Goal: Information Seeking & Learning: Learn about a topic

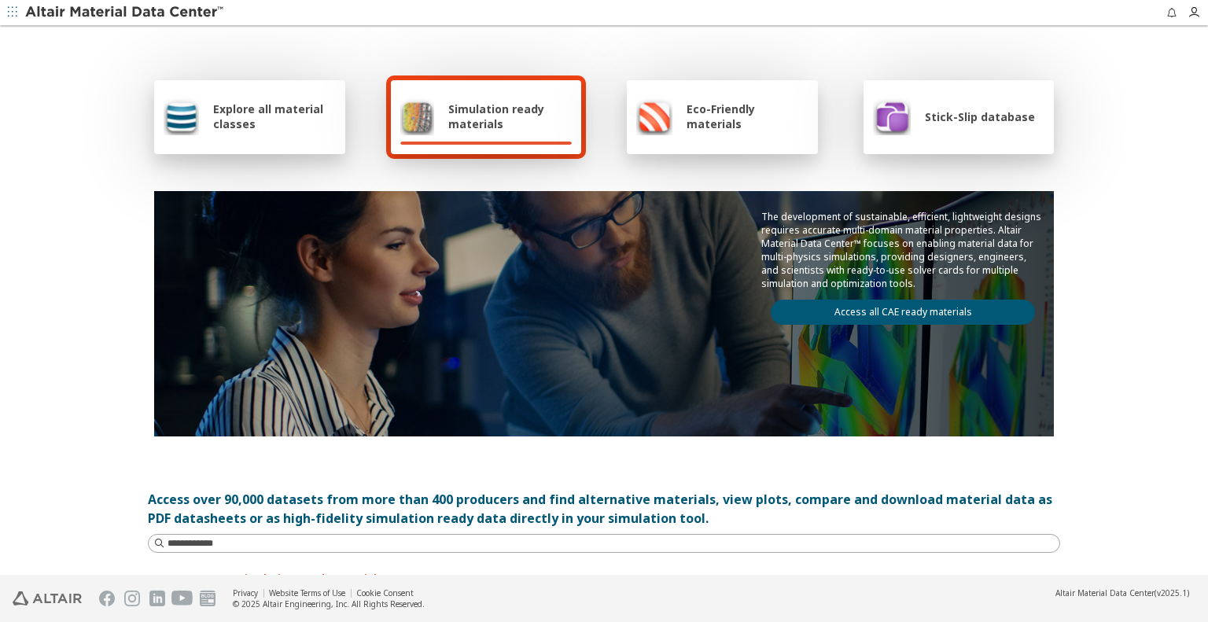
click at [501, 116] on span "Simulation ready materials" at bounding box center [509, 116] width 123 height 30
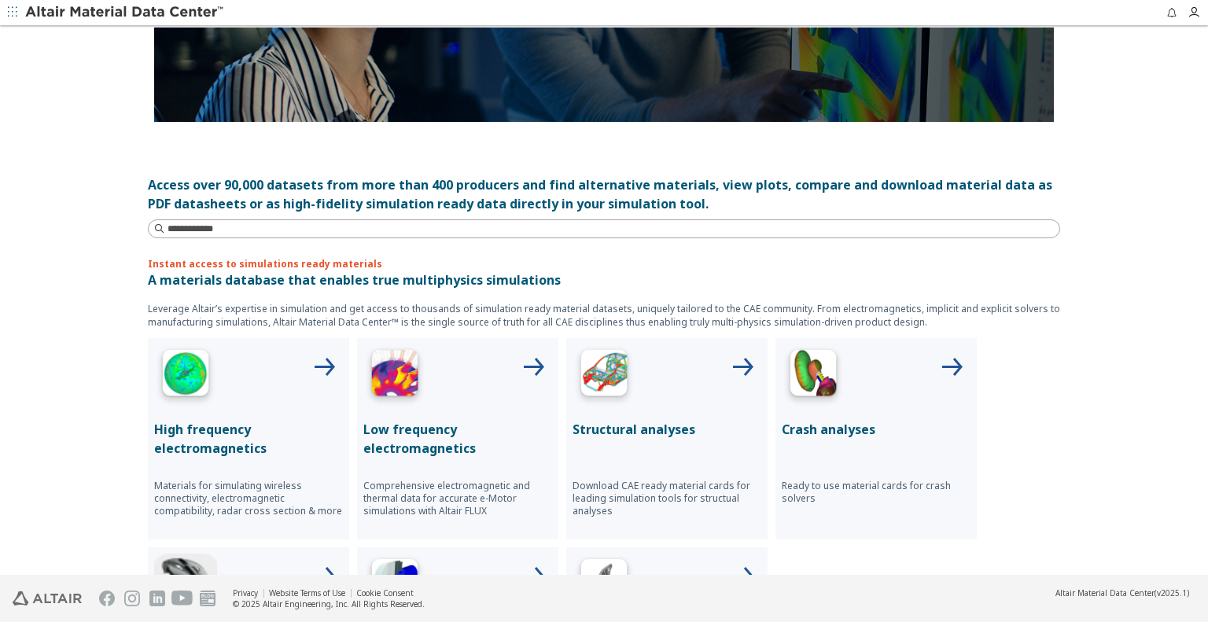
scroll to position [393, 0]
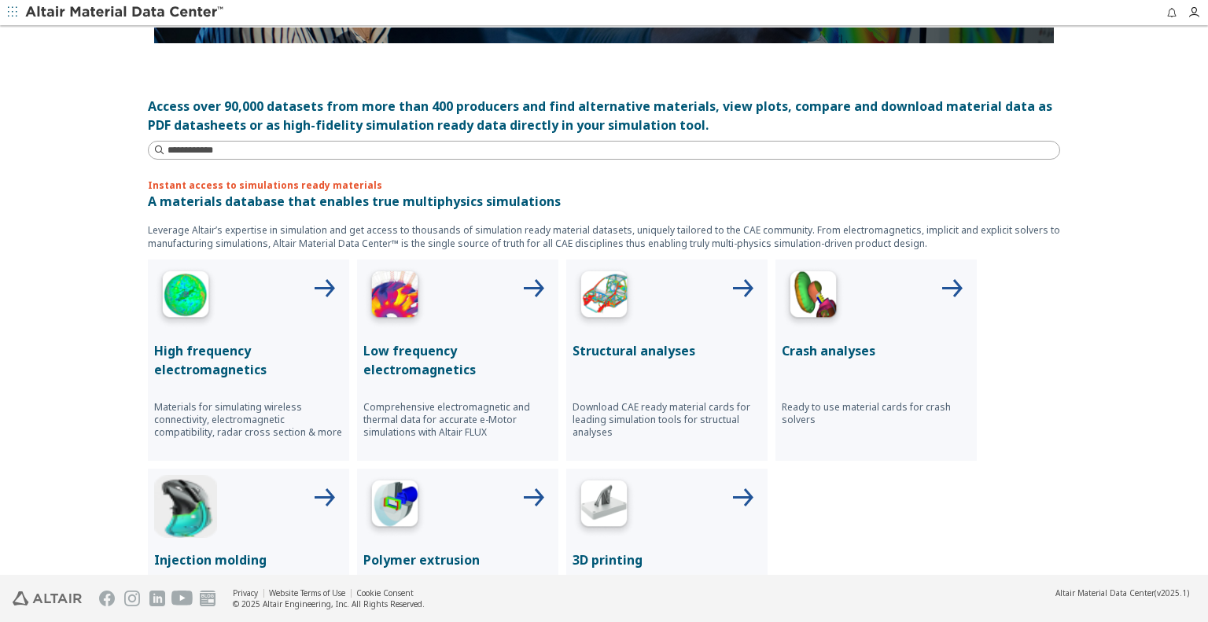
click at [724, 292] on icon at bounding box center [743, 290] width 38 height 38
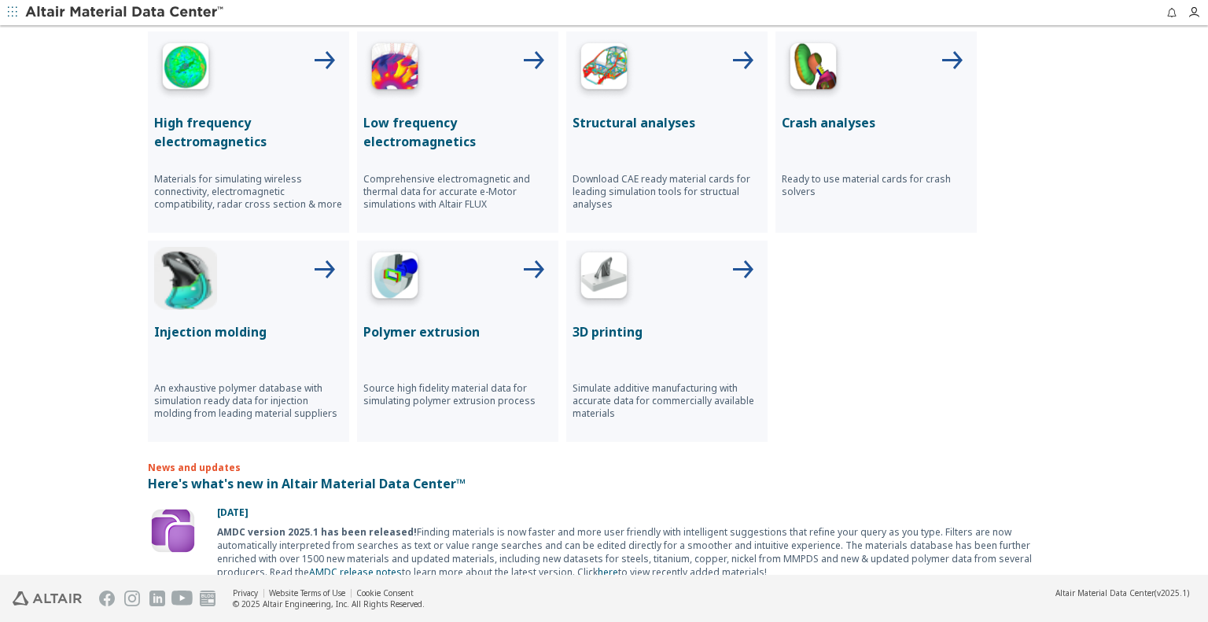
scroll to position [629, 0]
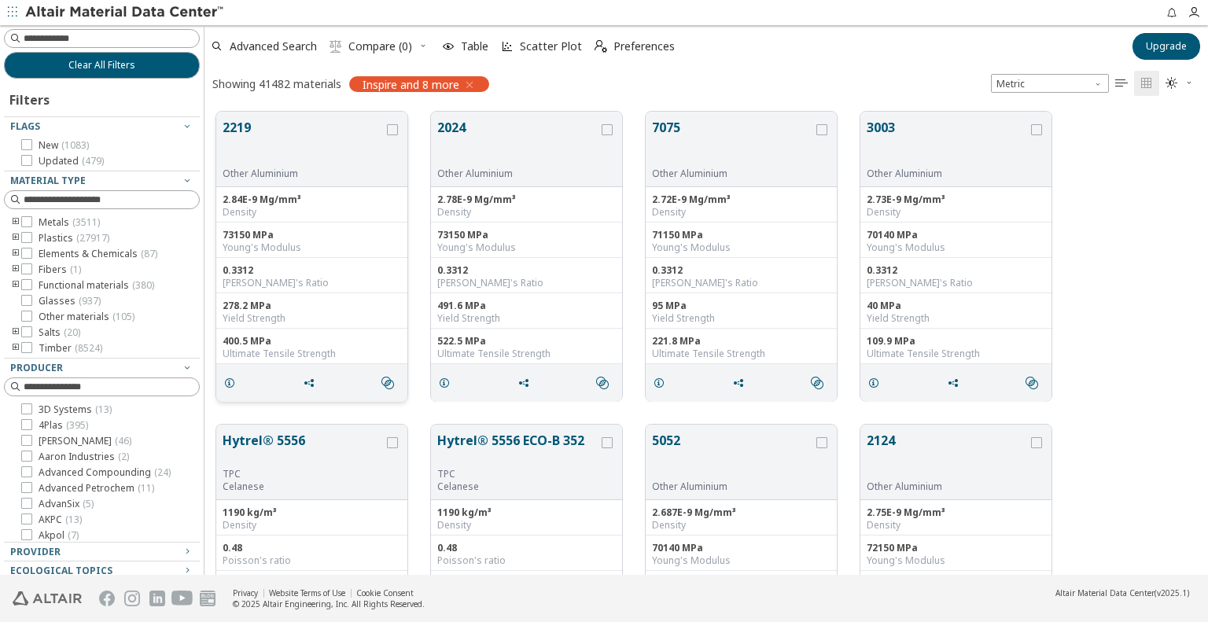
scroll to position [79, 0]
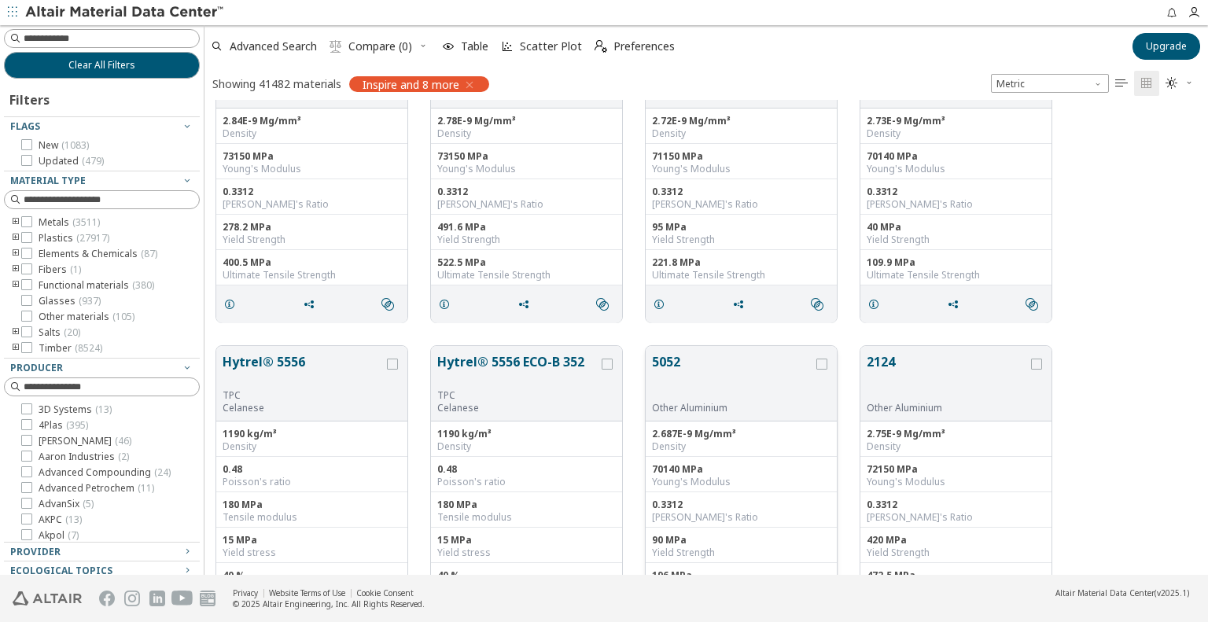
click at [676, 359] on button "5052" at bounding box center [732, 377] width 161 height 50
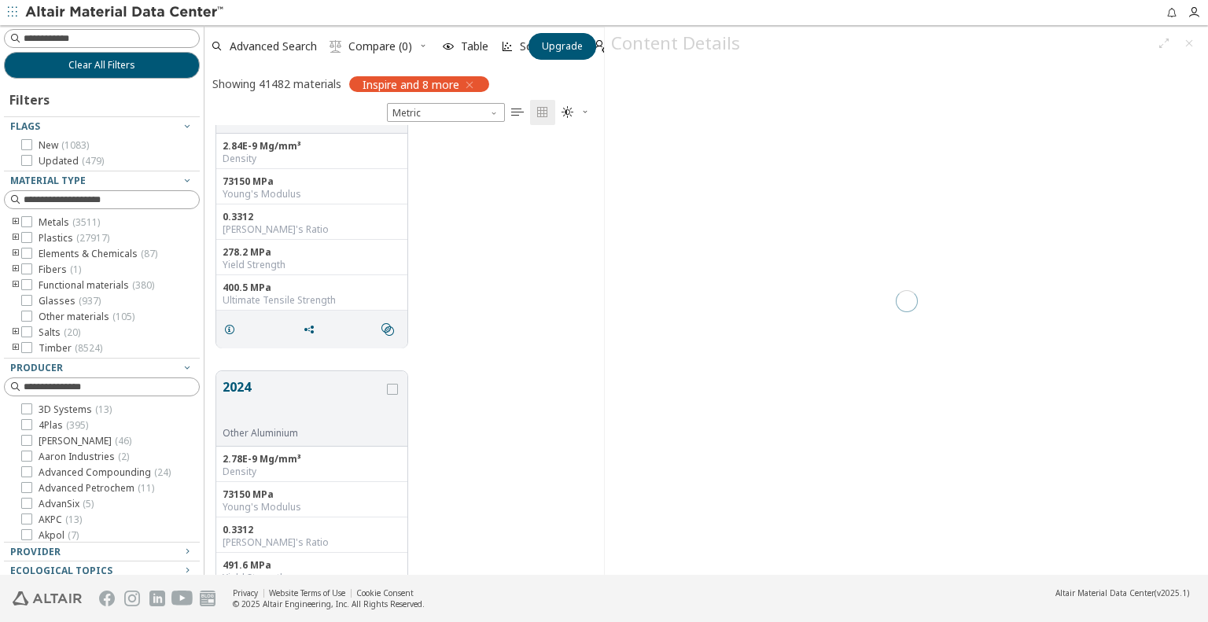
scroll to position [439, 387]
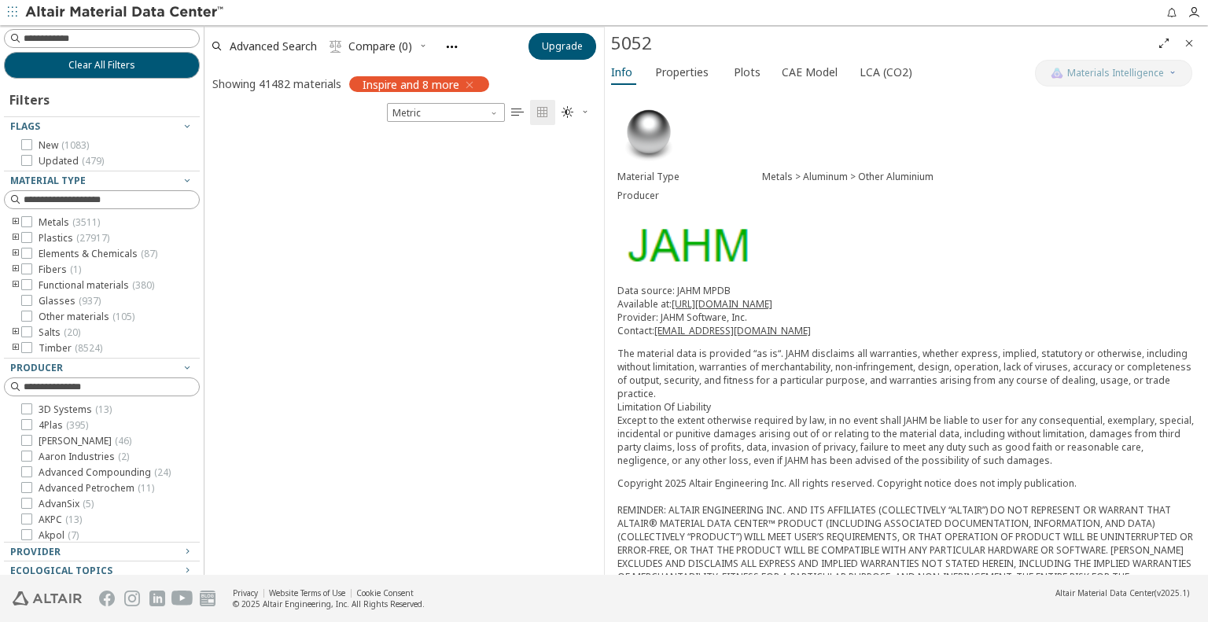
scroll to position [1745, 0]
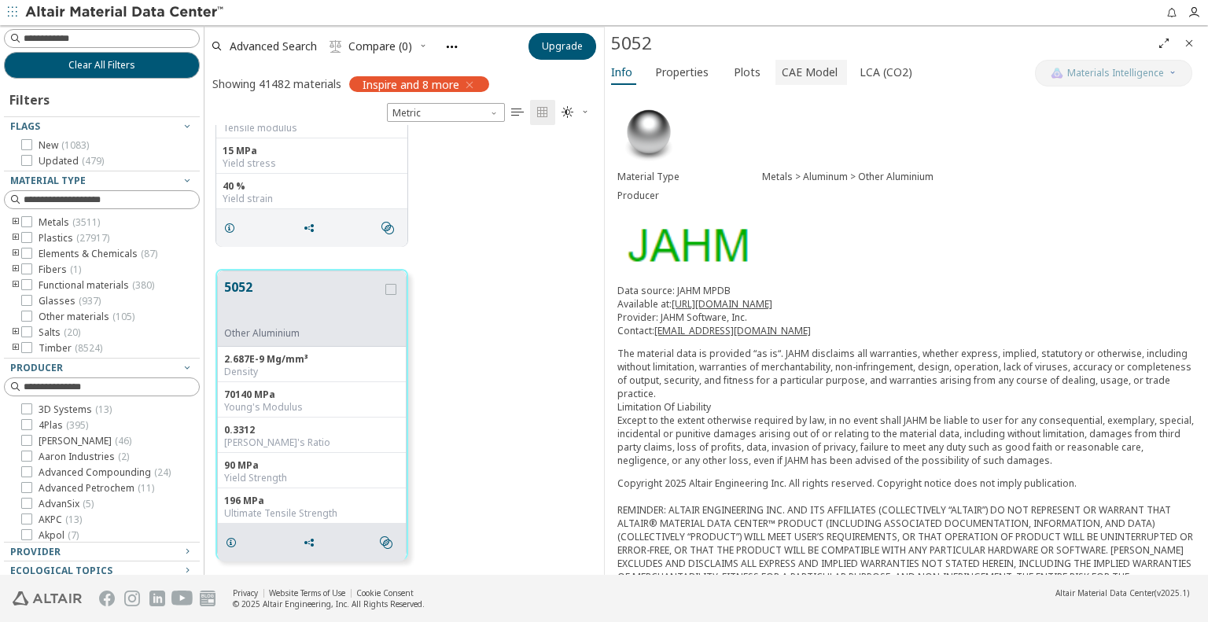
click at [782, 76] on span "CAE Model" at bounding box center [810, 72] width 56 height 25
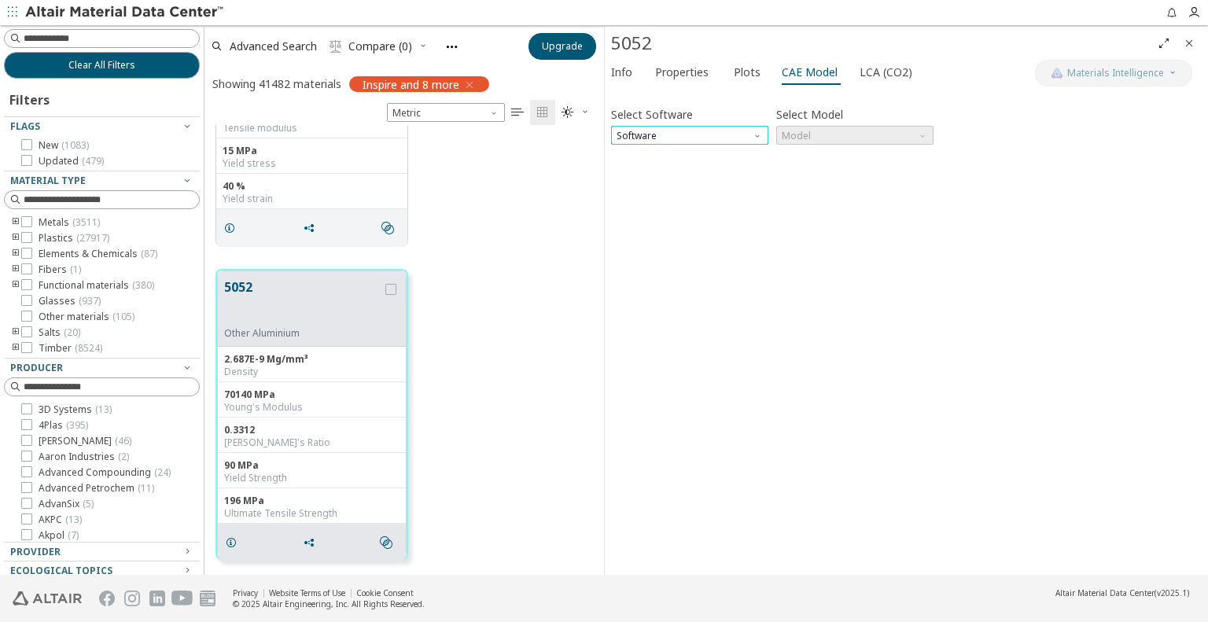
click at [751, 142] on span "Software" at bounding box center [689, 135] width 157 height 19
click at [720, 175] on span "OptiStruct" at bounding box center [689, 173] width 145 height 11
click at [837, 138] on span "Model" at bounding box center [854, 135] width 157 height 19
click at [828, 175] on span "MatS1" at bounding box center [855, 173] width 145 height 11
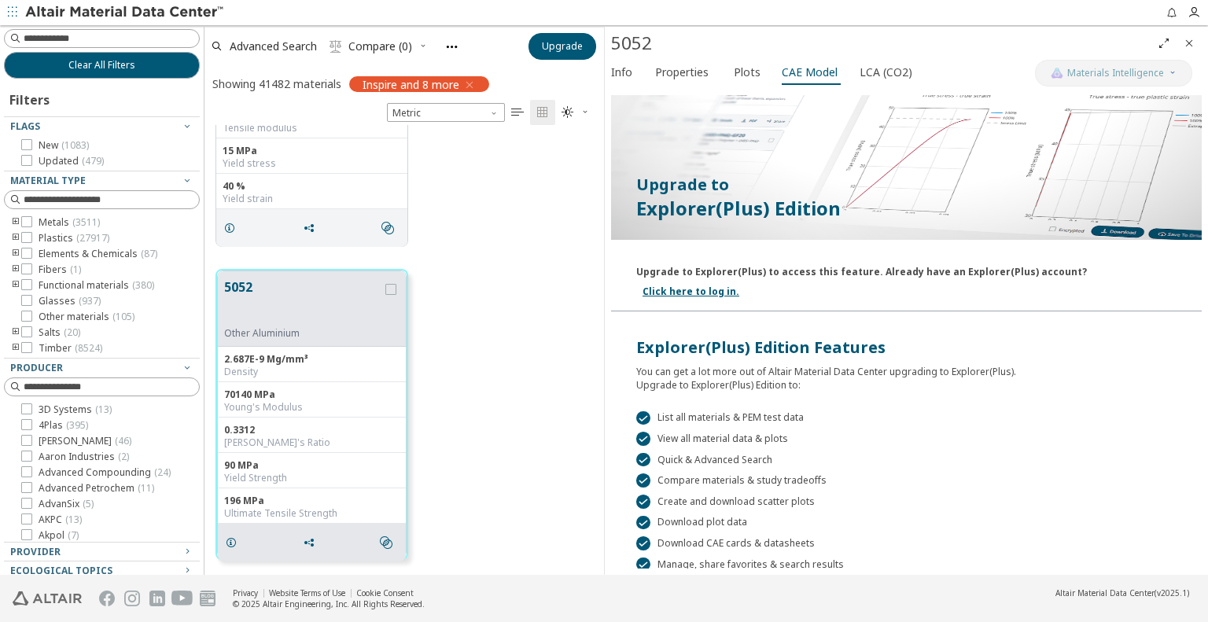
scroll to position [0, 0]
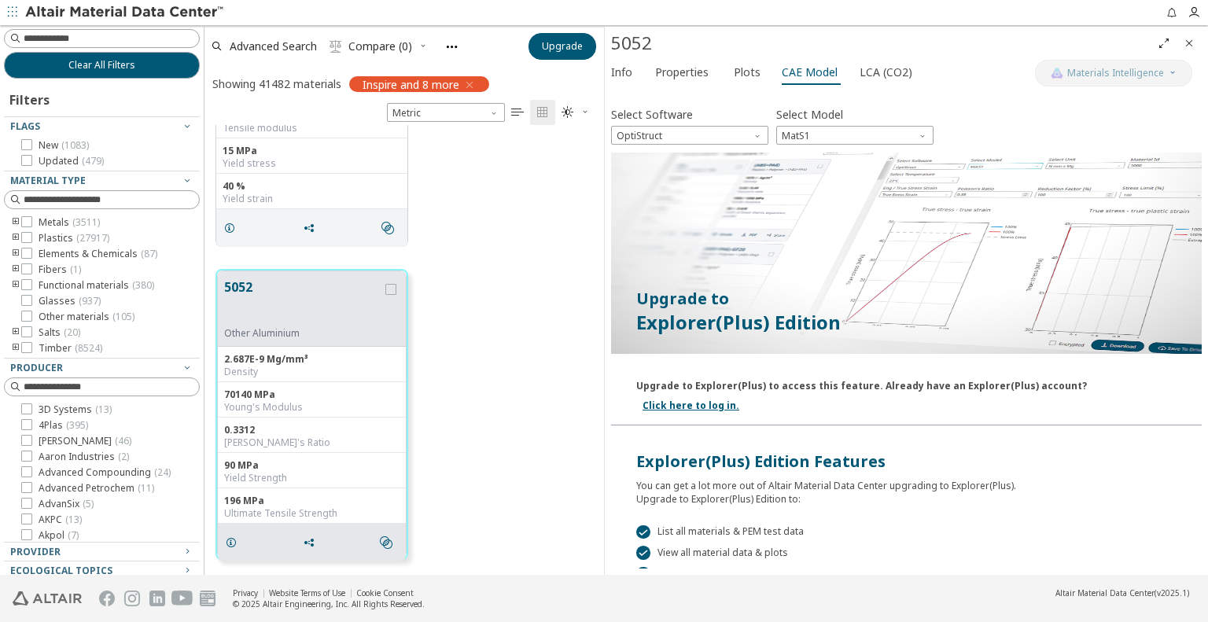
click at [1189, 45] on icon "Close" at bounding box center [1189, 43] width 13 height 13
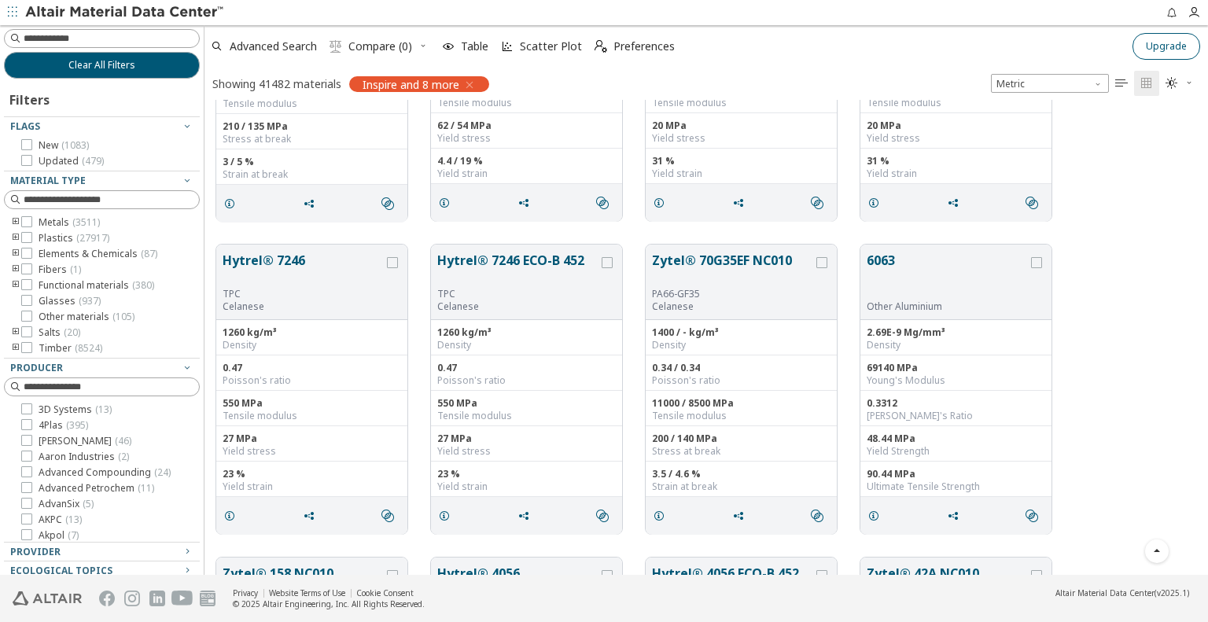
click at [1188, 53] on button "Upgrade" at bounding box center [1167, 46] width 68 height 27
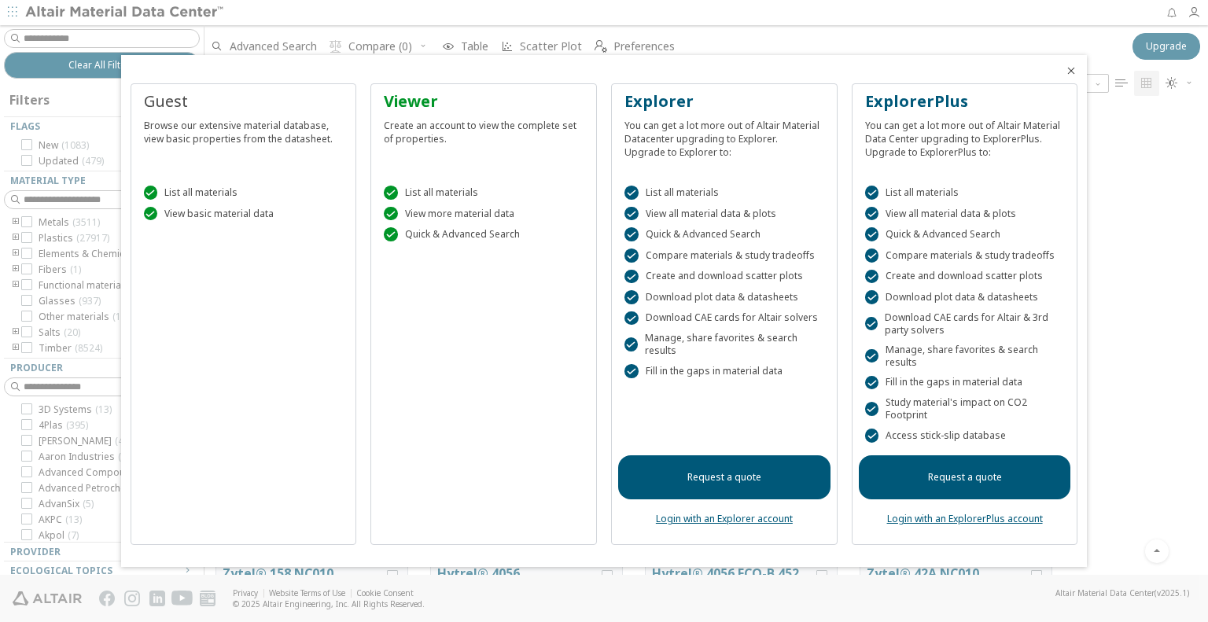
click at [1072, 66] on icon "Close" at bounding box center [1071, 70] width 13 height 13
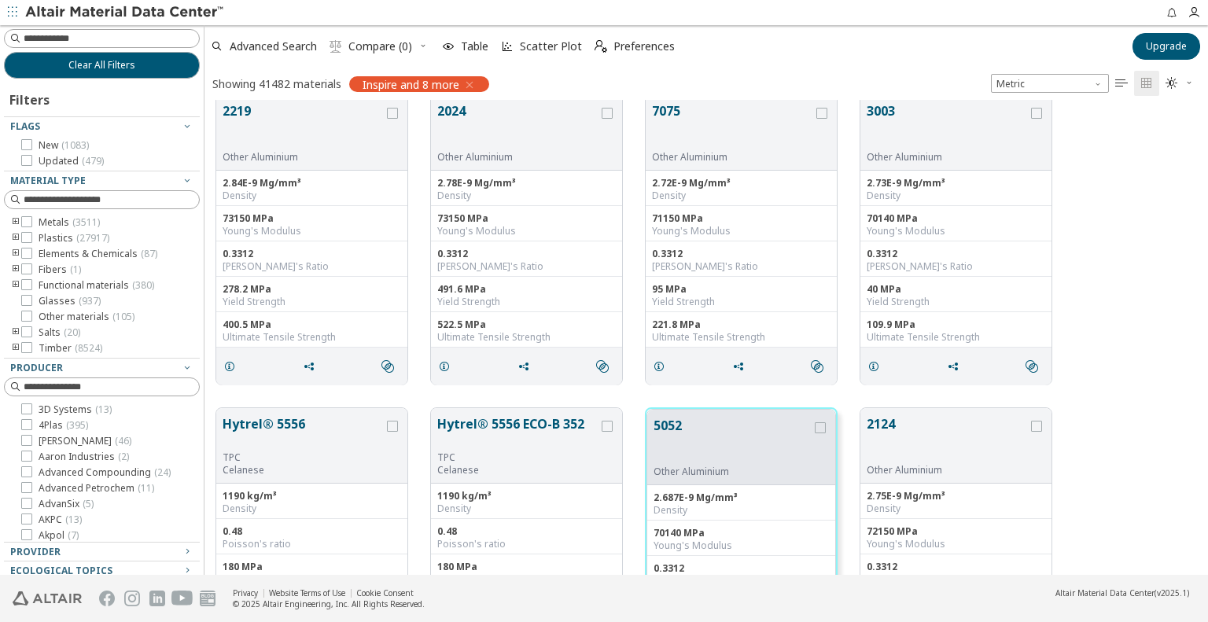
scroll to position [0, 0]
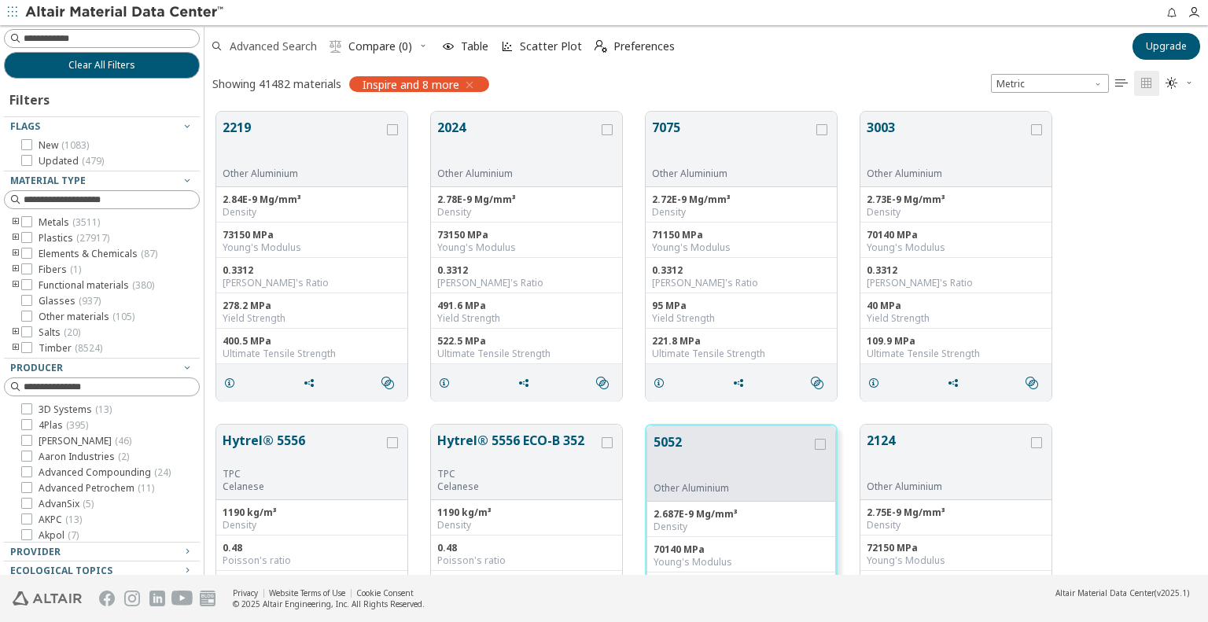
click at [305, 46] on span "Advanced Search" at bounding box center [273, 46] width 87 height 11
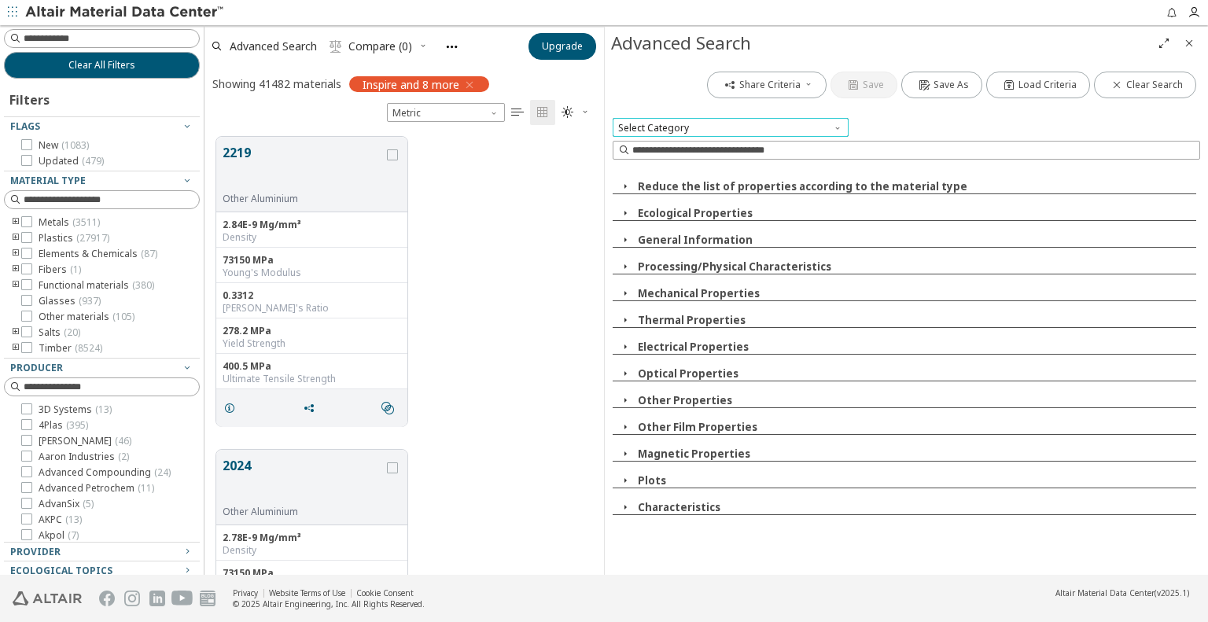
click at [689, 130] on span "Select Category" at bounding box center [731, 127] width 236 height 19
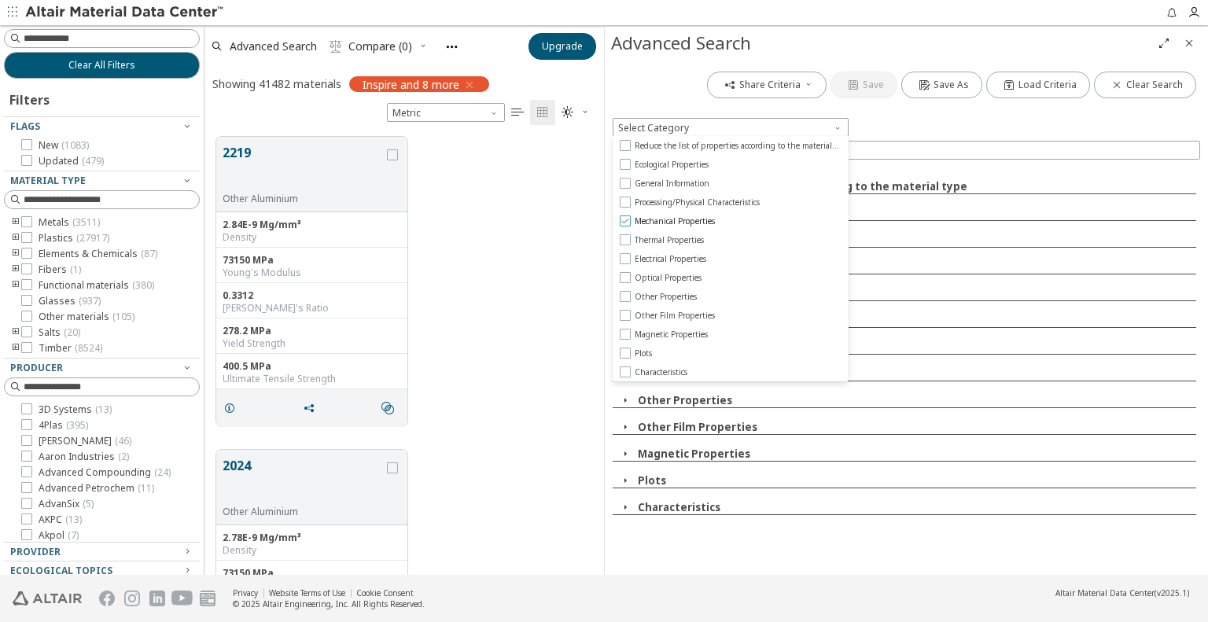
click at [624, 223] on icon at bounding box center [625, 221] width 11 height 11
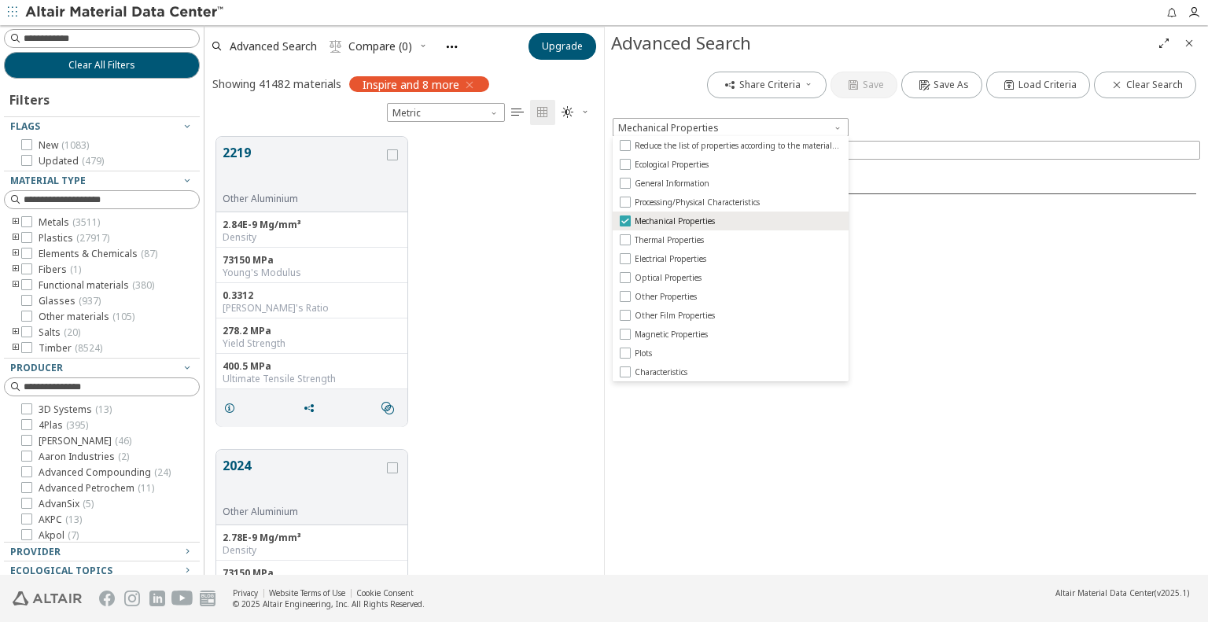
click at [662, 219] on span "Mechanical Properties" at bounding box center [675, 221] width 80 height 11
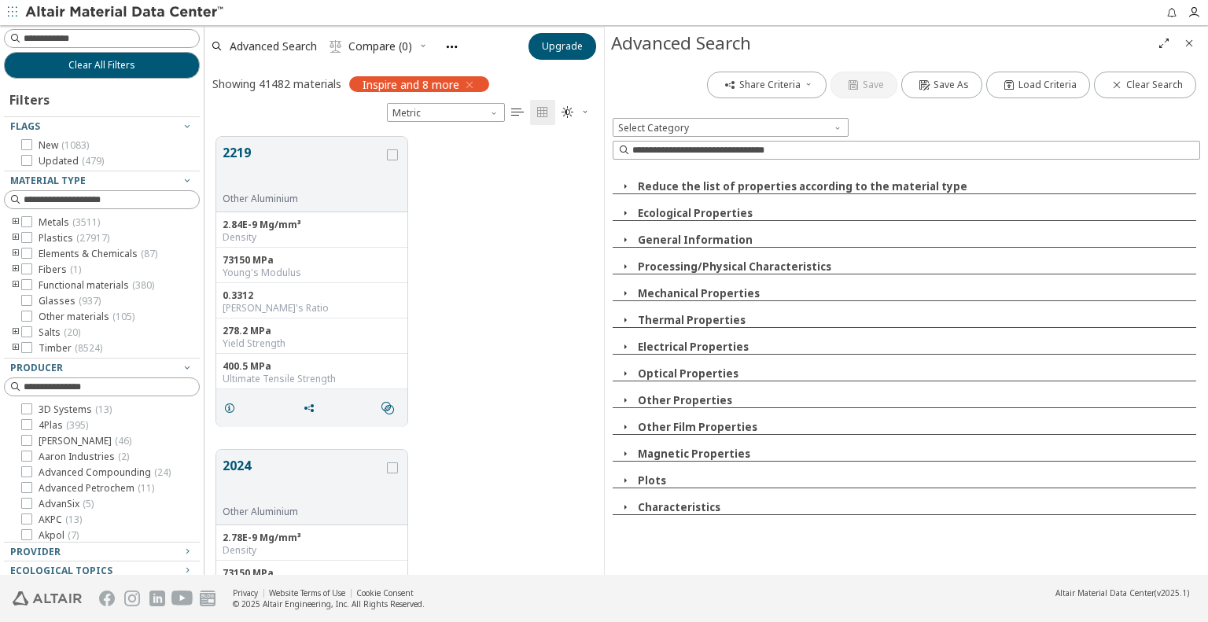
click at [580, 264] on div "2219 Other Aluminium 2.84E-9 Mg/mm³ Density 73150 MPa Young's Modulus 0.3312 Po…" at bounding box center [405, 281] width 400 height 313
click at [622, 292] on icon "button" at bounding box center [625, 293] width 13 height 13
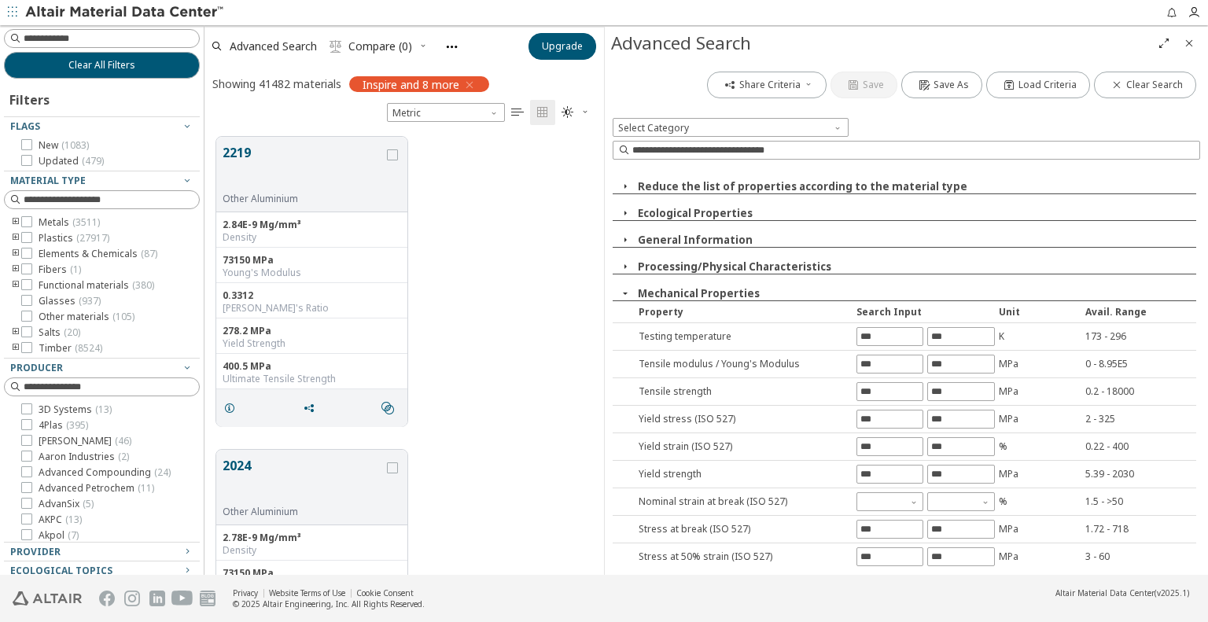
scroll to position [79, 0]
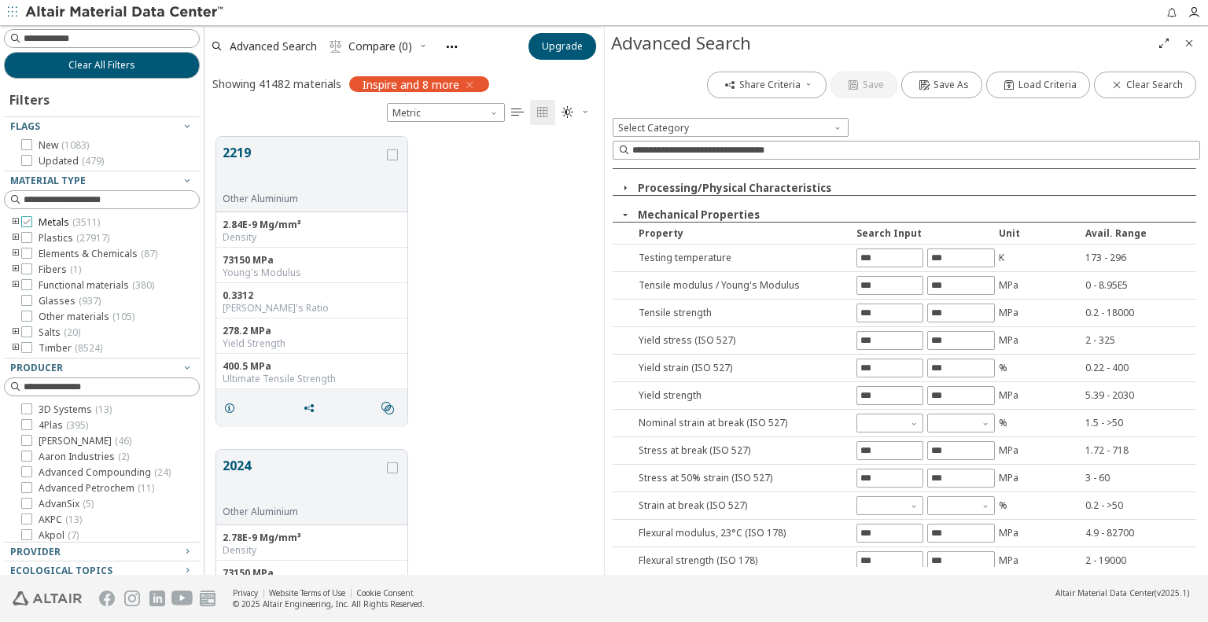
click at [33, 219] on label "Metals ( 3511 )" at bounding box center [60, 222] width 79 height 13
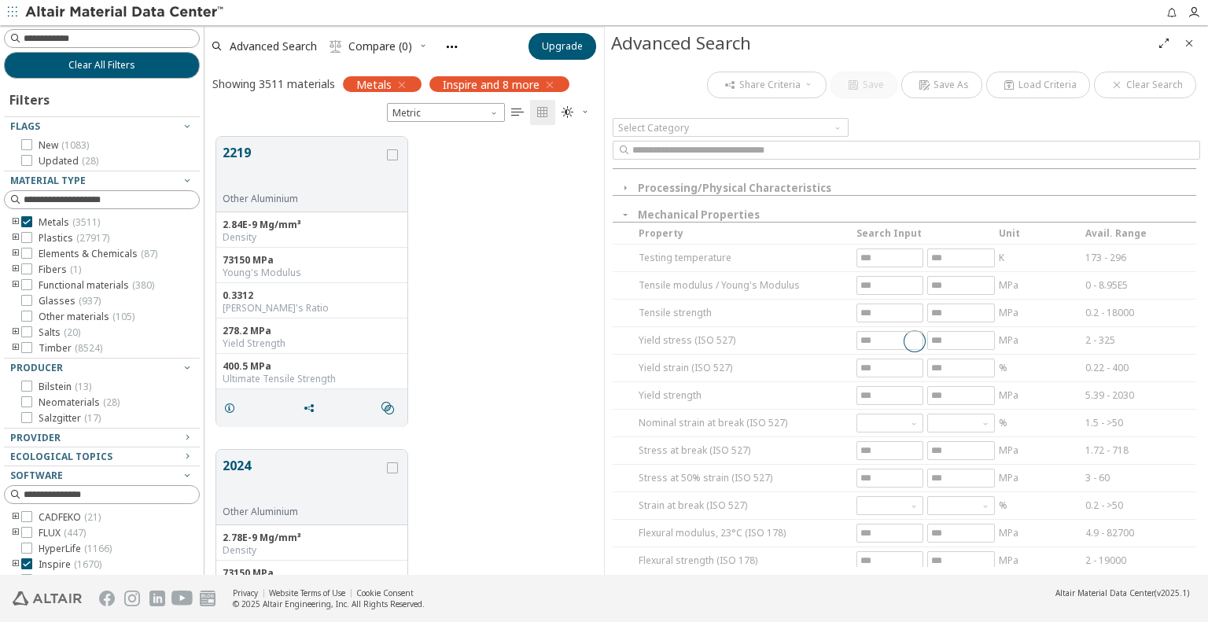
scroll to position [51, 0]
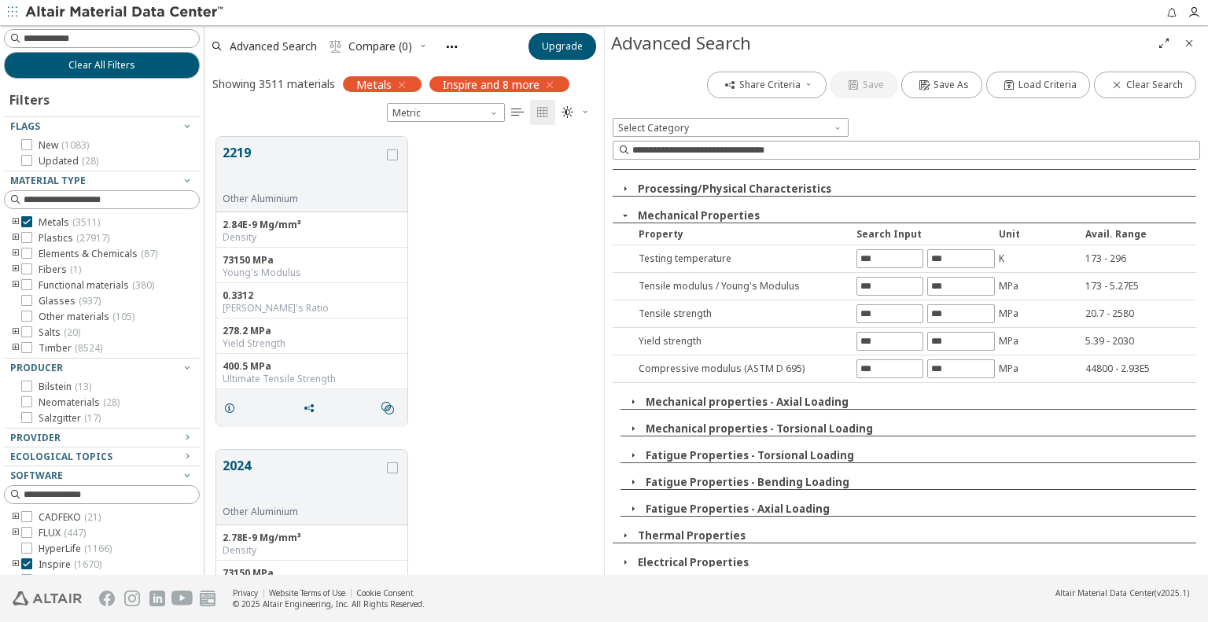
click at [1182, 46] on span "Close" at bounding box center [1189, 43] width 19 height 25
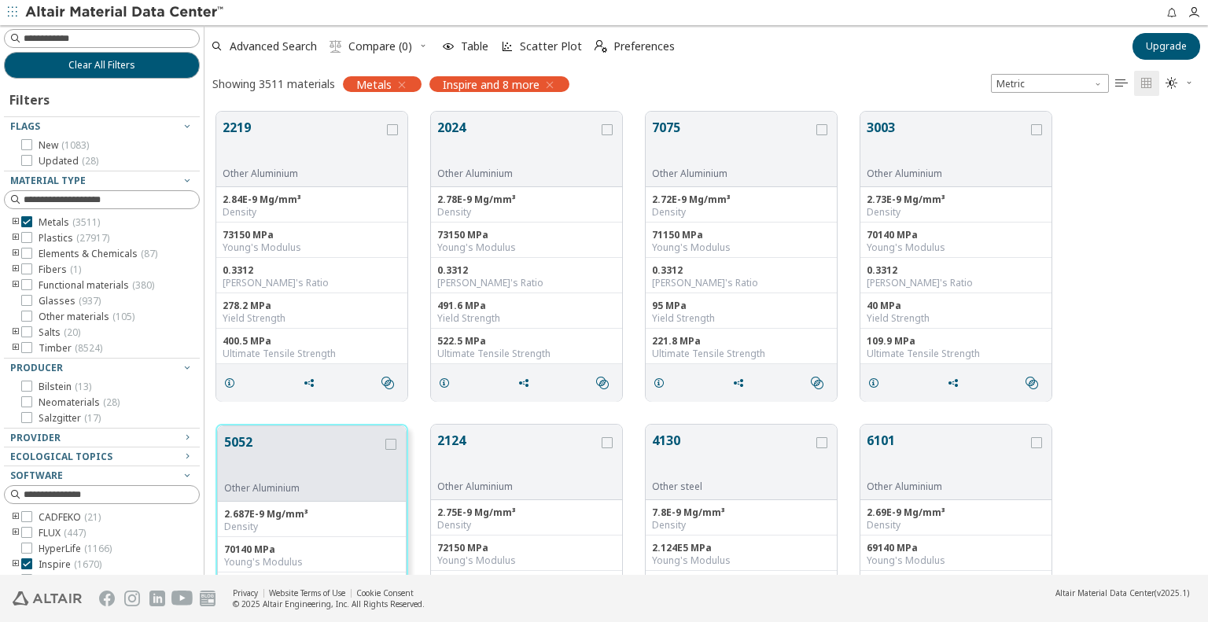
scroll to position [464, 991]
click at [97, 39] on input at bounding box center [103, 38] width 193 height 17
type input "****"
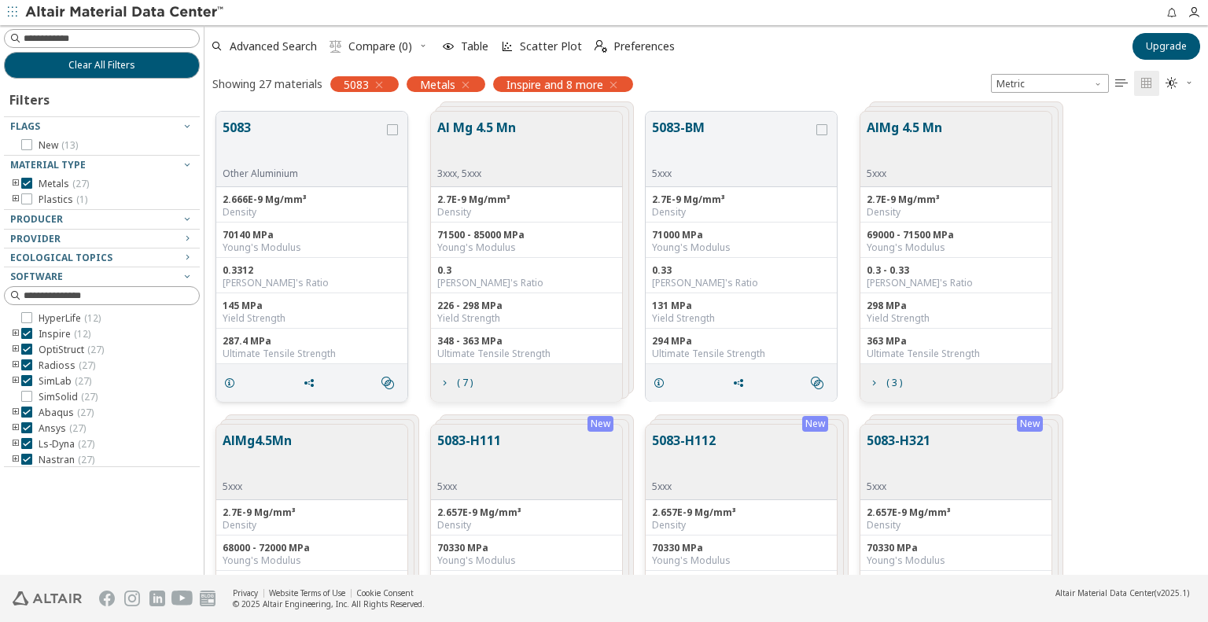
drag, startPoint x: 343, startPoint y: 131, endPoint x: 324, endPoint y: 262, distance: 131.9
click at [324, 262] on div "5083 Other Aluminium 2.666E-9 Mg/mm³ Density 70140 MPa Young's Modulus 0.3312 P…" at bounding box center [312, 256] width 193 height 291
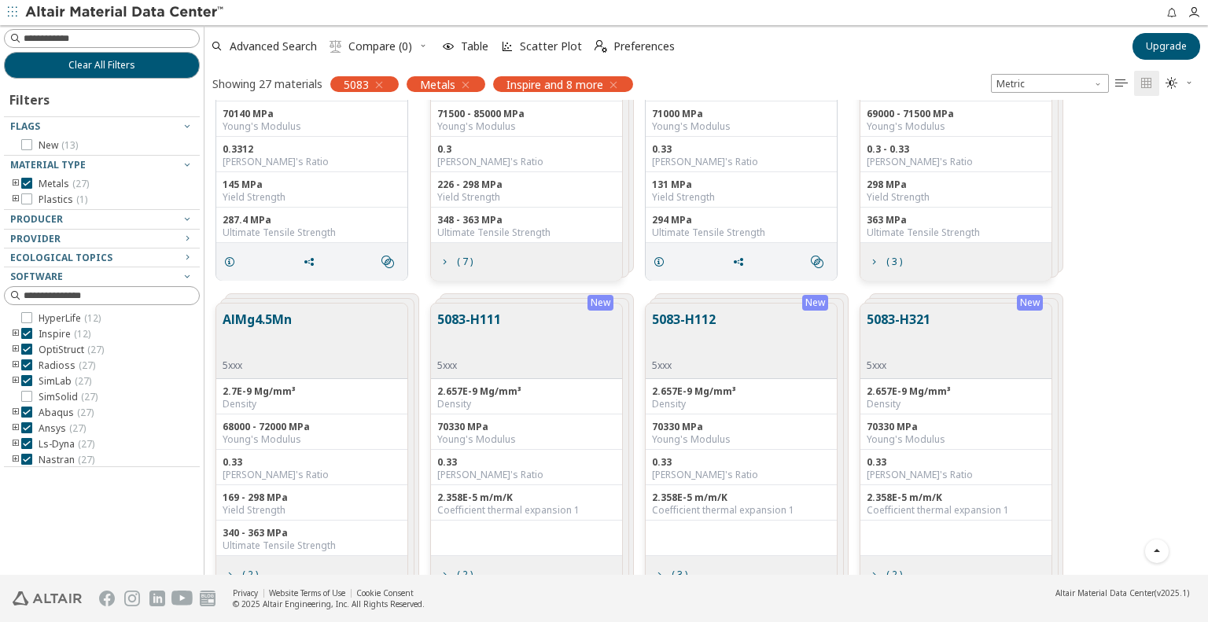
scroll to position [157, 0]
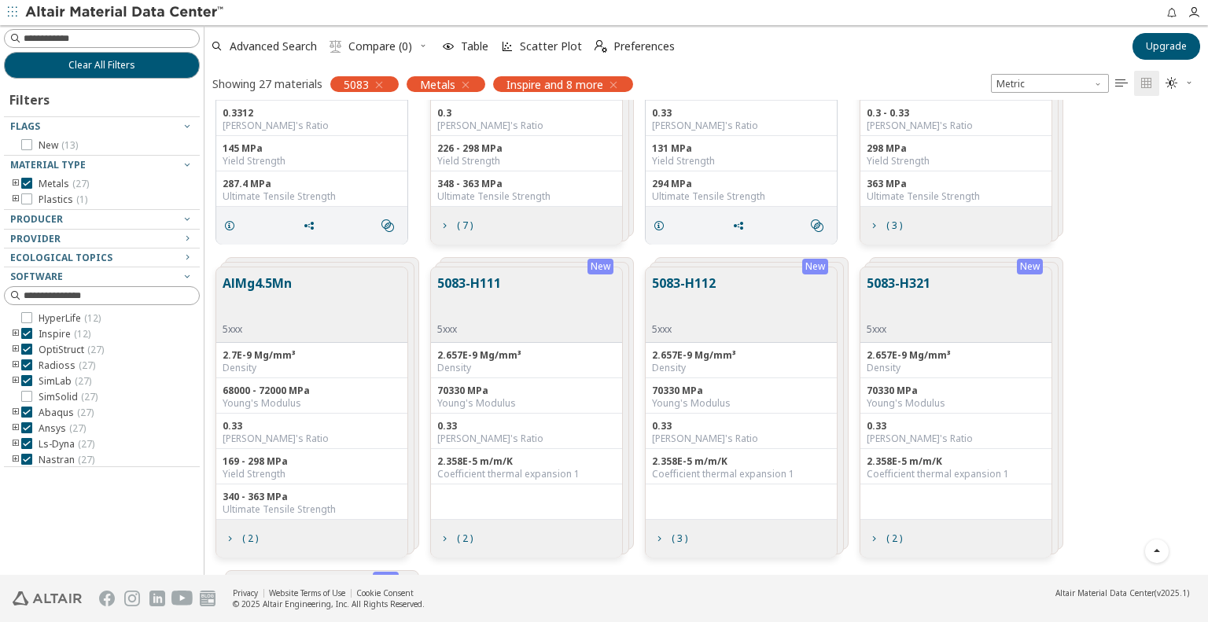
click at [510, 308] on div "5083-H111 5xxx" at bounding box center [526, 305] width 191 height 76
click at [444, 535] on icon "grid" at bounding box center [444, 539] width 13 height 13
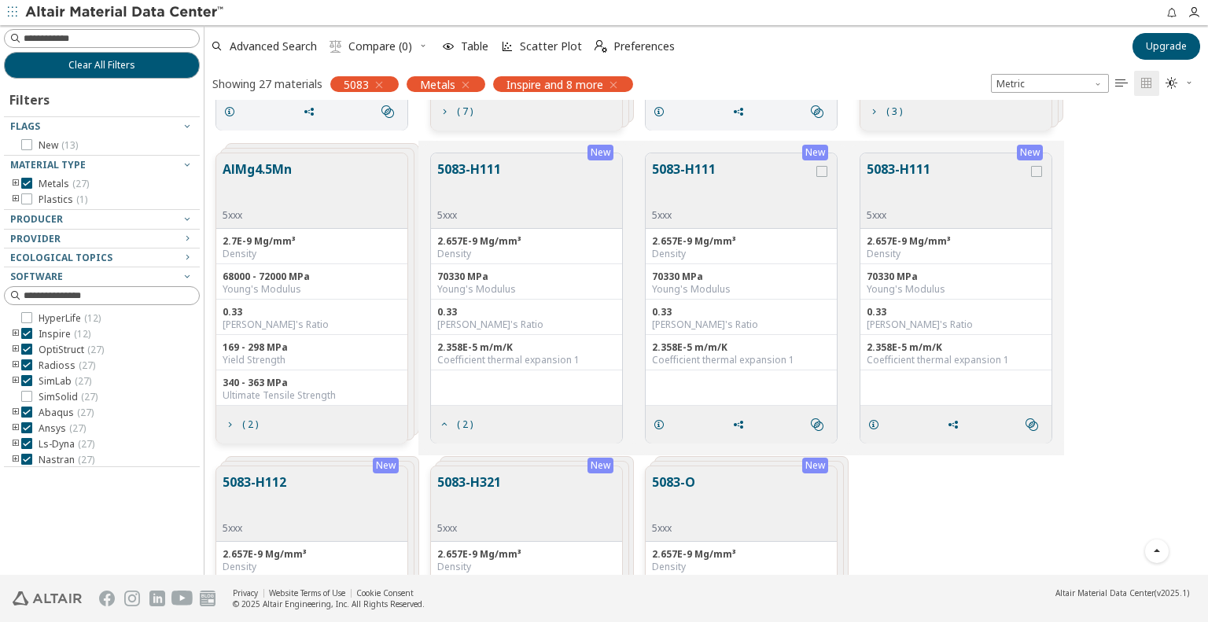
scroll to position [236, 0]
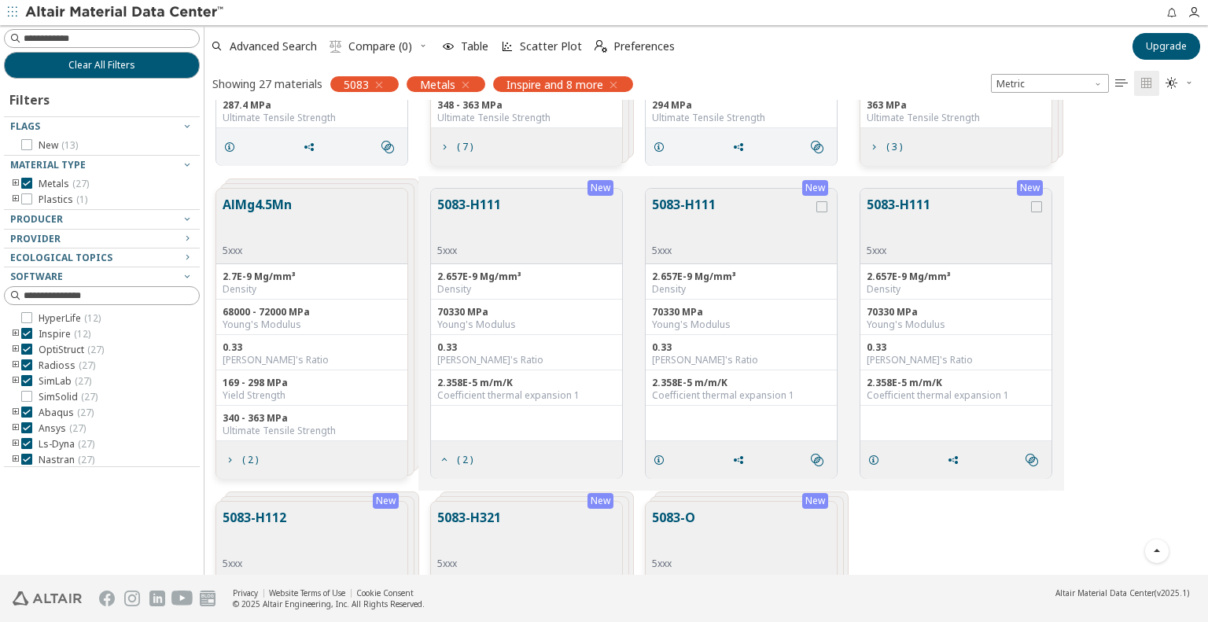
click at [477, 203] on button "5083-H111" at bounding box center [469, 220] width 64 height 50
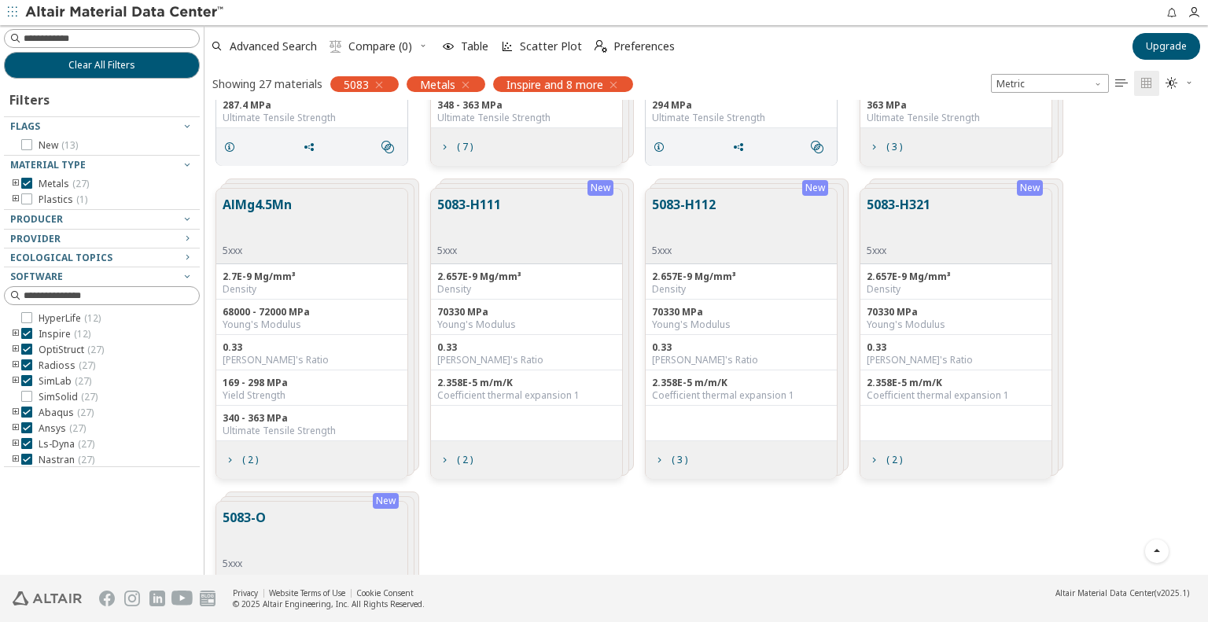
click at [477, 203] on button "5083-H111" at bounding box center [469, 220] width 64 height 50
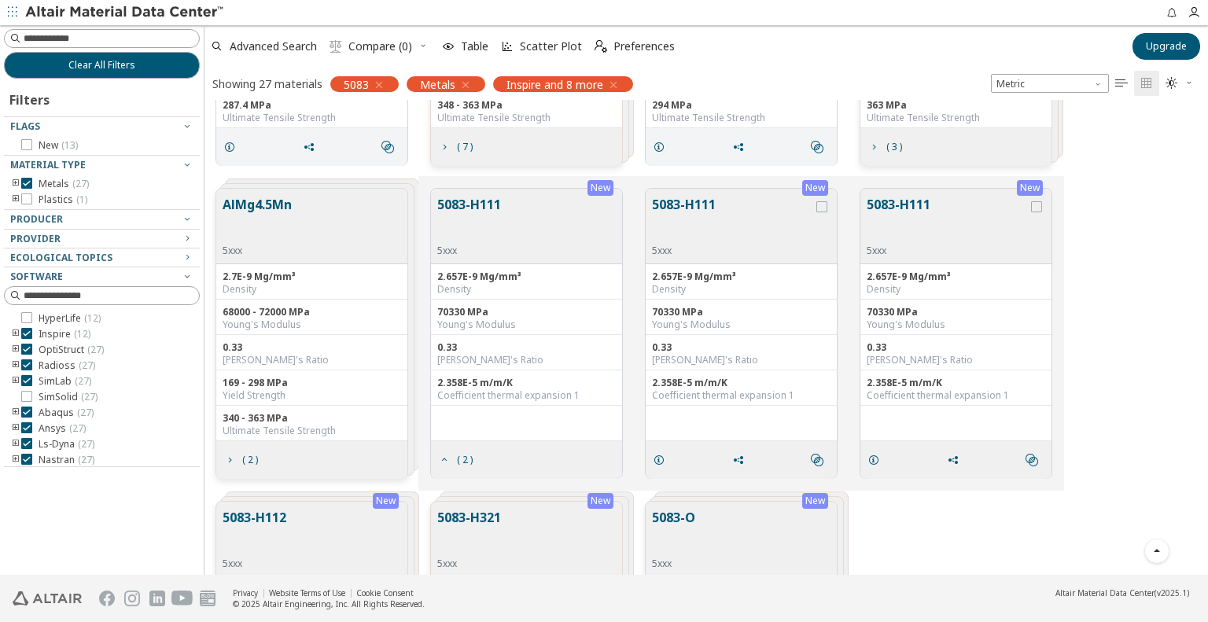
click at [477, 203] on button "5083-H111" at bounding box center [469, 220] width 64 height 50
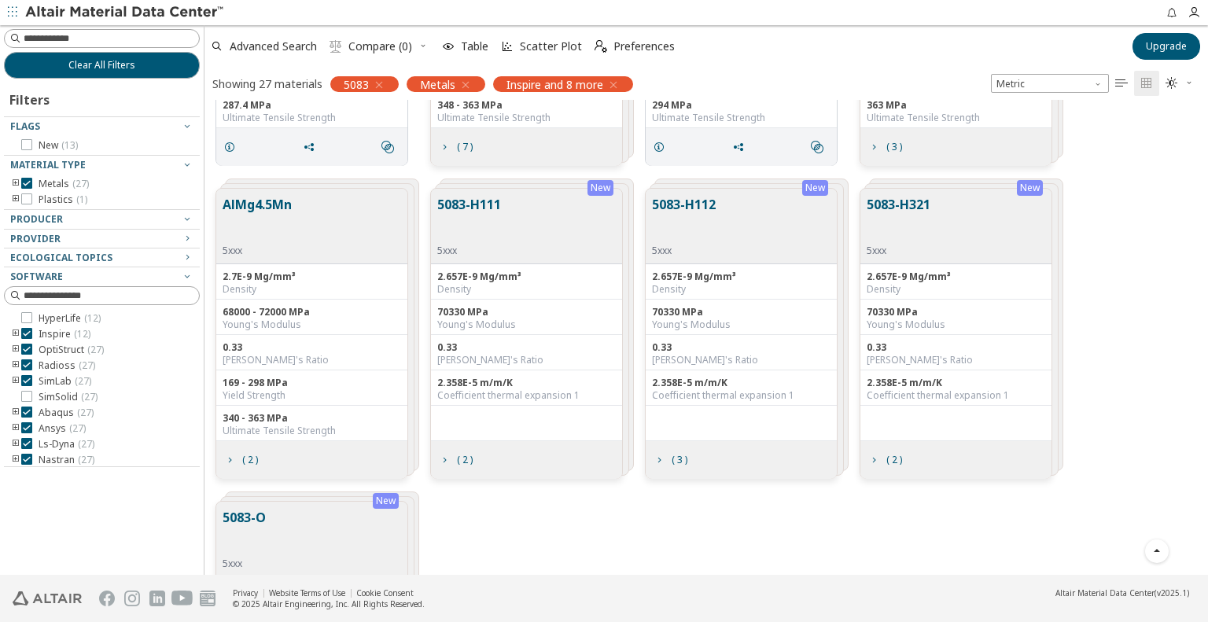
click at [477, 203] on button "5083-H111" at bounding box center [469, 220] width 64 height 50
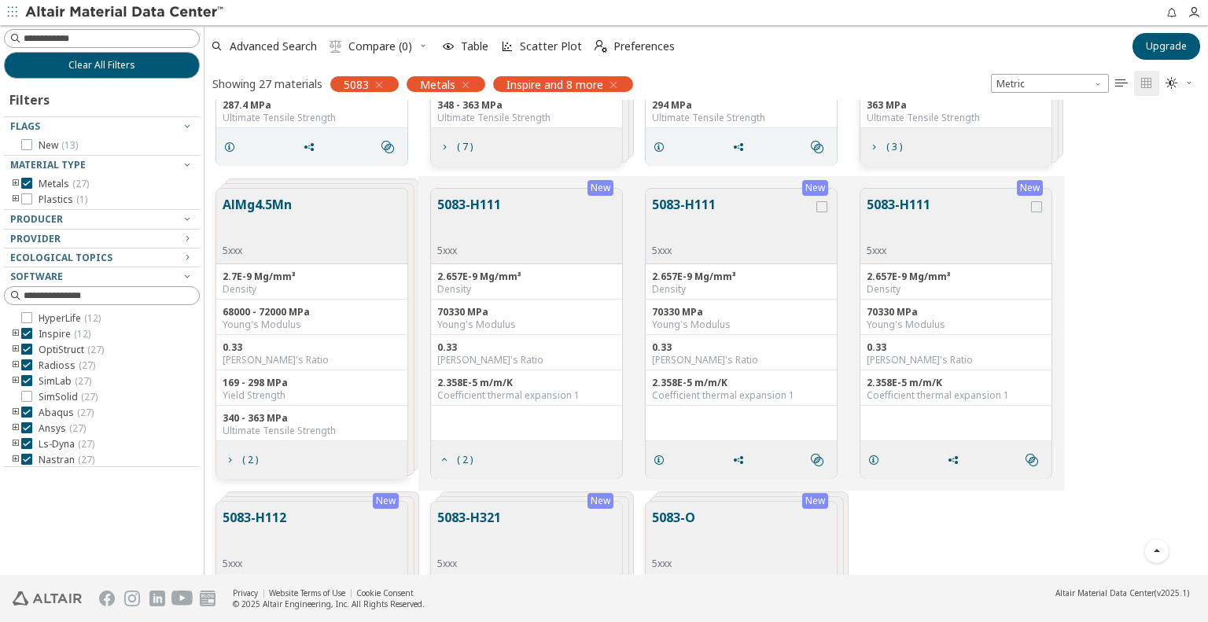
click at [488, 204] on button "5083-H111" at bounding box center [469, 220] width 64 height 50
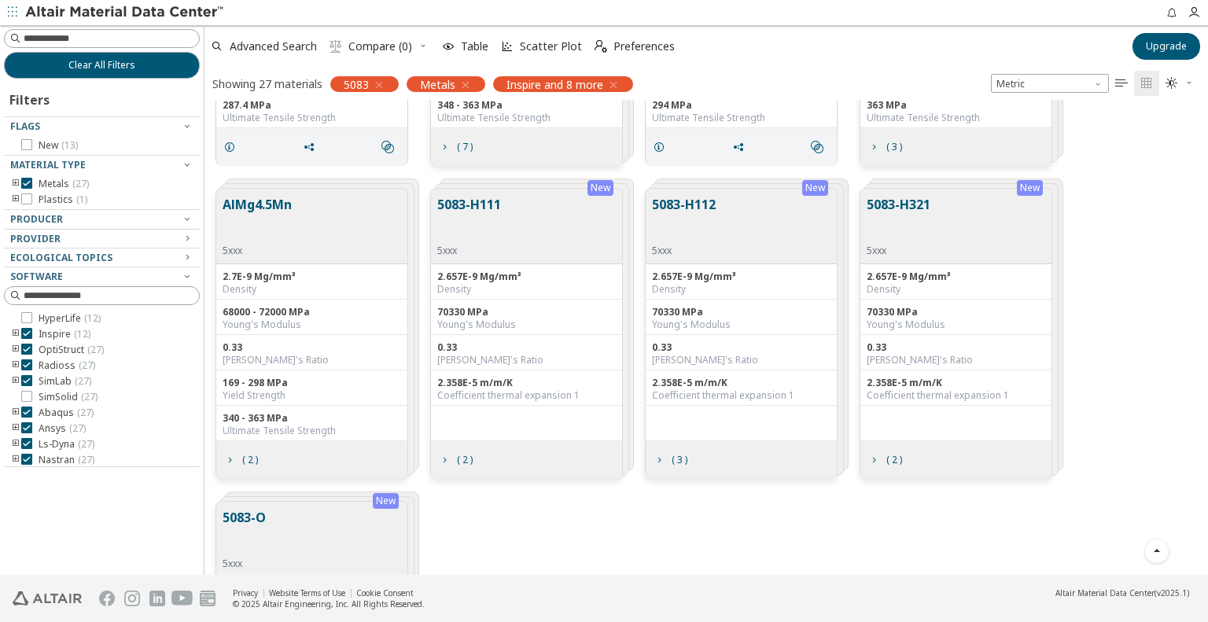
click at [488, 204] on button "5083-H111" at bounding box center [469, 220] width 64 height 50
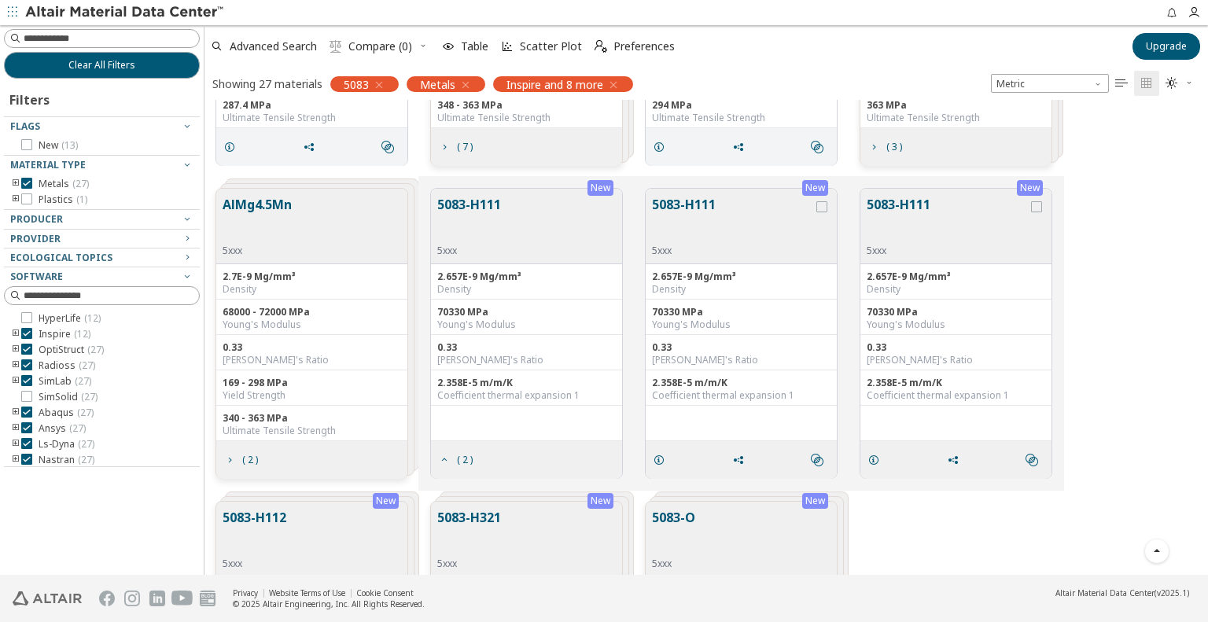
click at [680, 206] on button "5083-H111" at bounding box center [732, 220] width 161 height 50
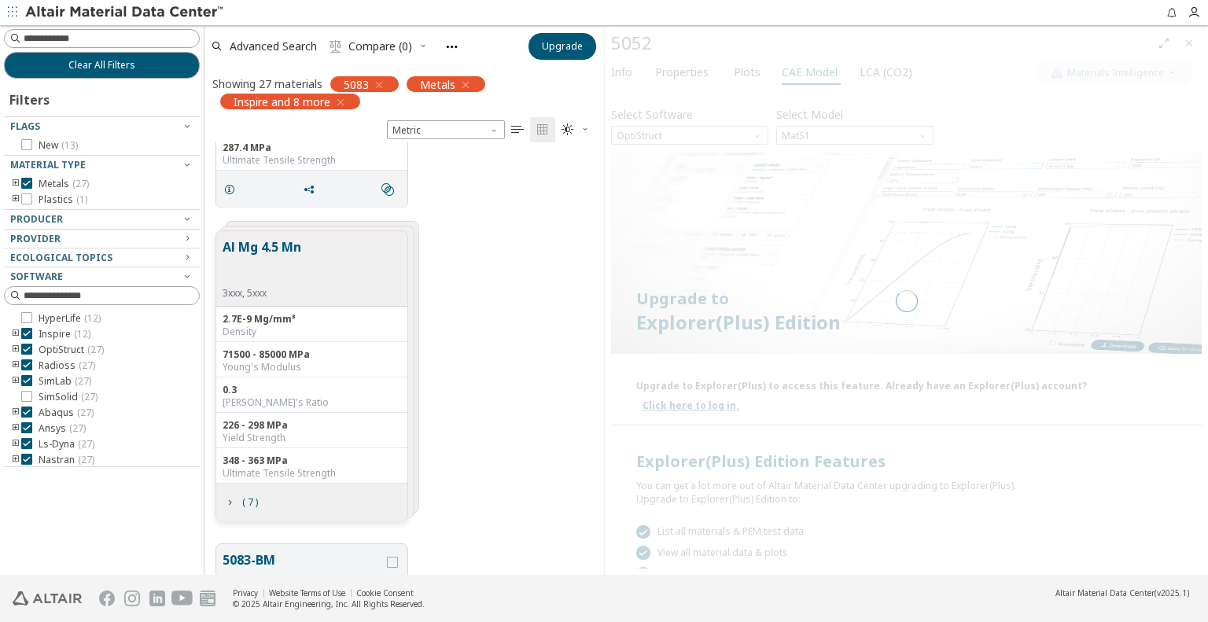
scroll to position [13, 13]
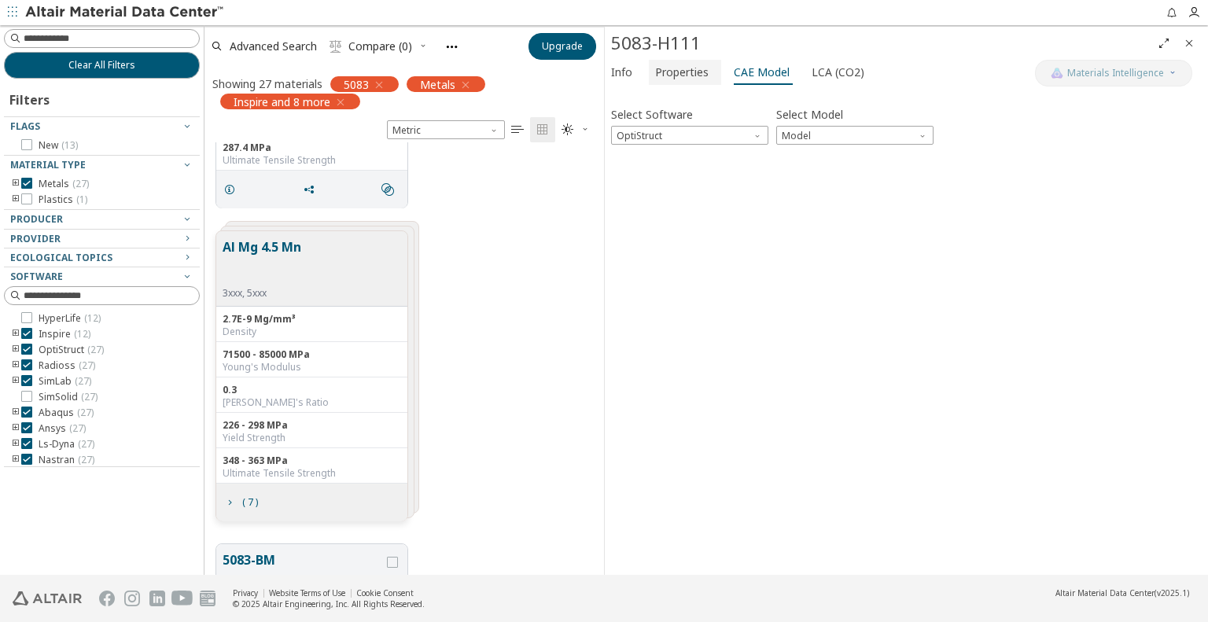
click at [682, 77] on span "Properties" at bounding box center [681, 72] width 53 height 25
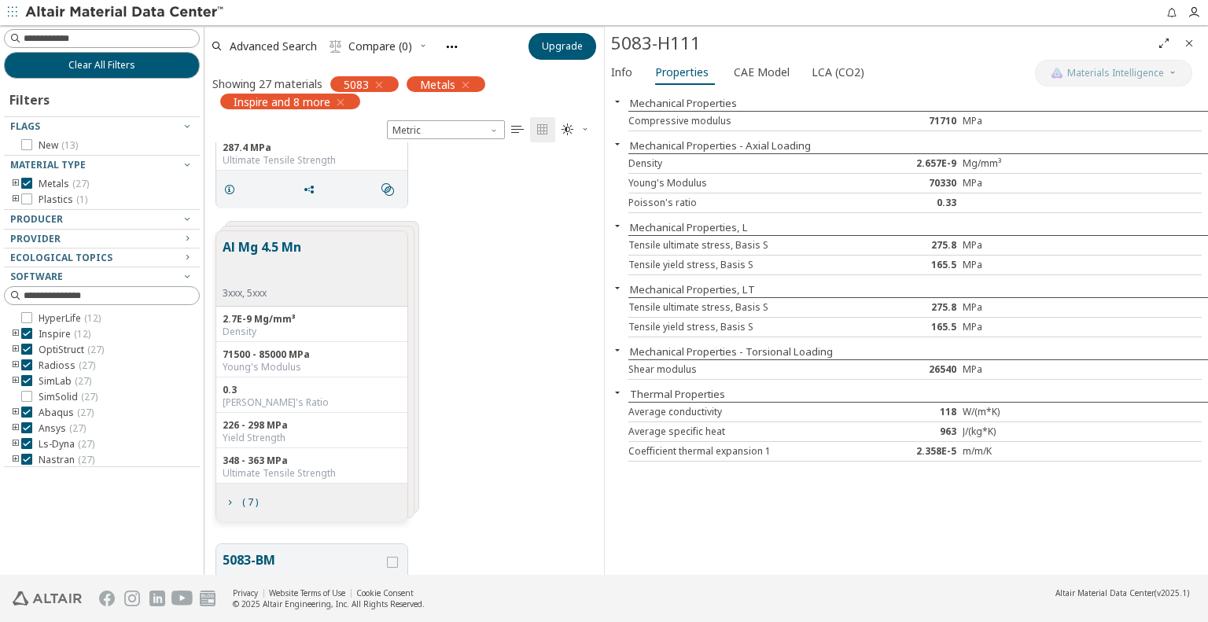
click at [1189, 40] on icon "Close" at bounding box center [1189, 43] width 13 height 13
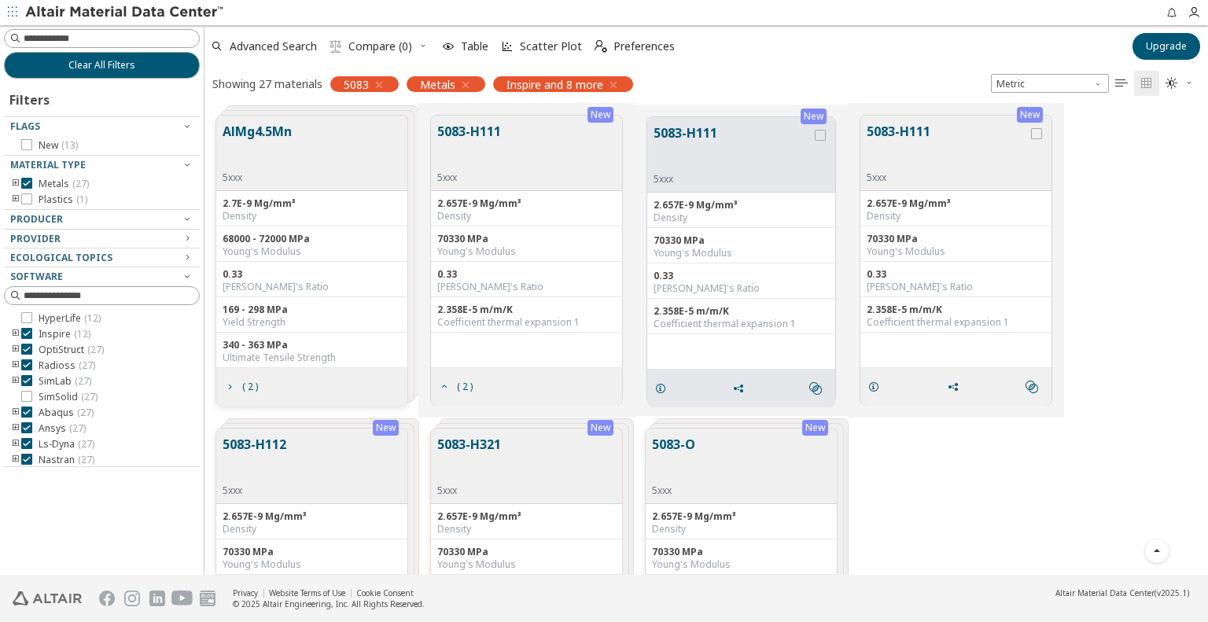
scroll to position [227, 0]
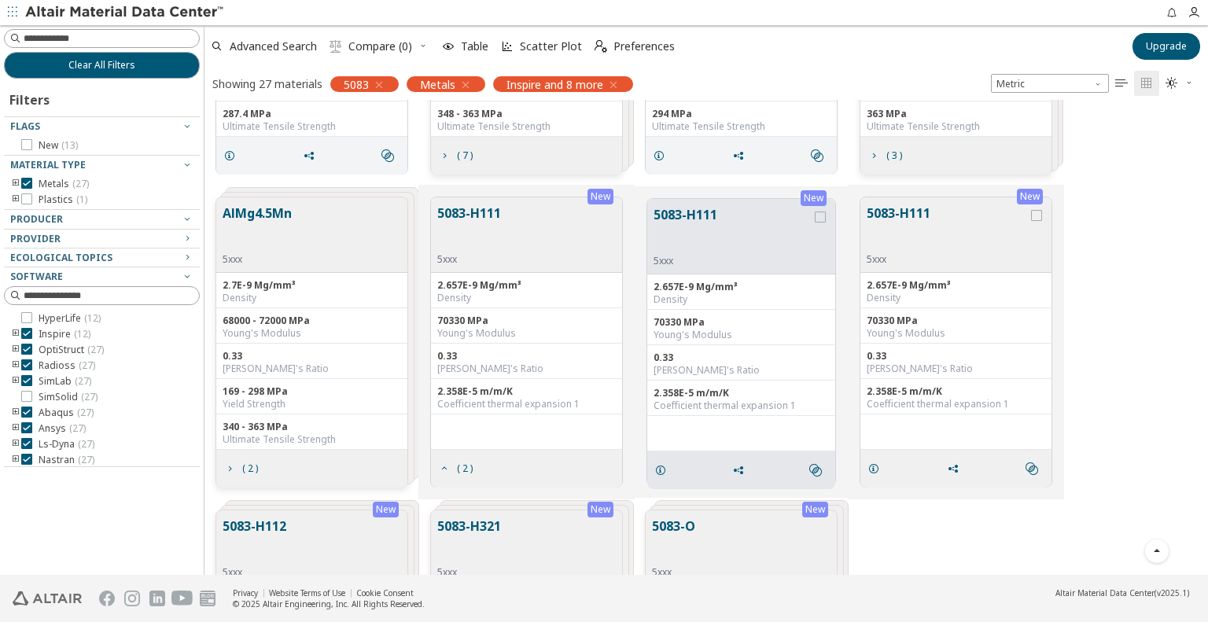
click at [698, 209] on button "5083-H111" at bounding box center [733, 230] width 158 height 50
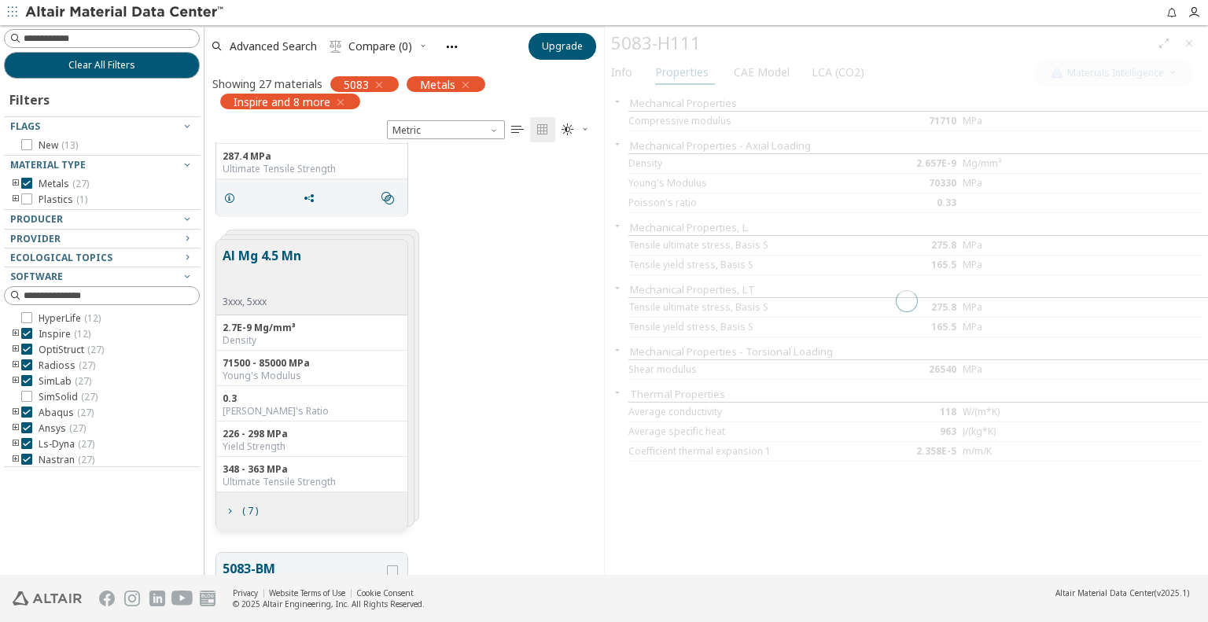
scroll to position [13, 13]
